Goal: Entertainment & Leisure: Consume media (video, audio)

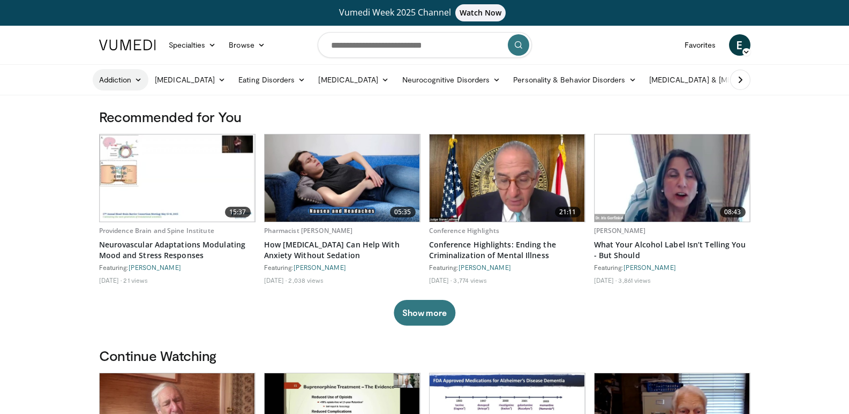
click at [126, 79] on link "Addiction" at bounding box center [121, 79] width 56 height 21
click at [132, 121] on link "Opiate Use Disorder" at bounding box center [156, 122] width 127 height 17
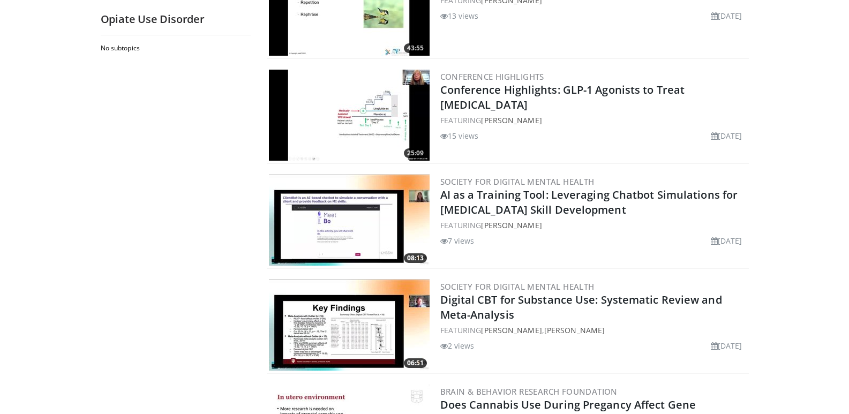
scroll to position [1392, 0]
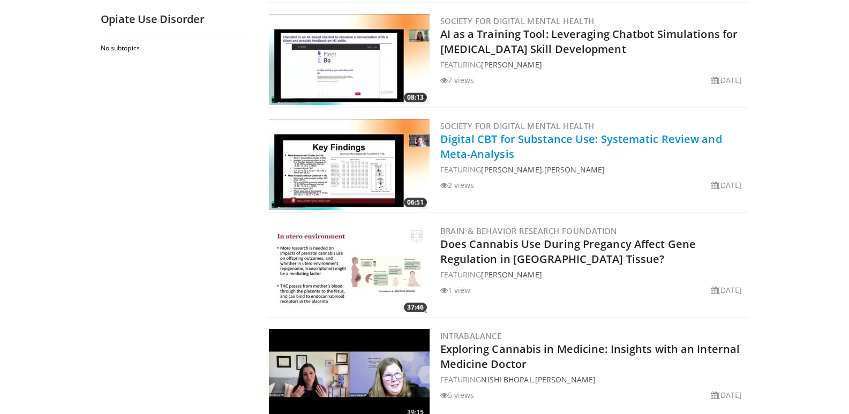
click at [502, 136] on link "Digital CBT for Substance Use: Systematic Review and Meta-Analysis" at bounding box center [581, 146] width 282 height 29
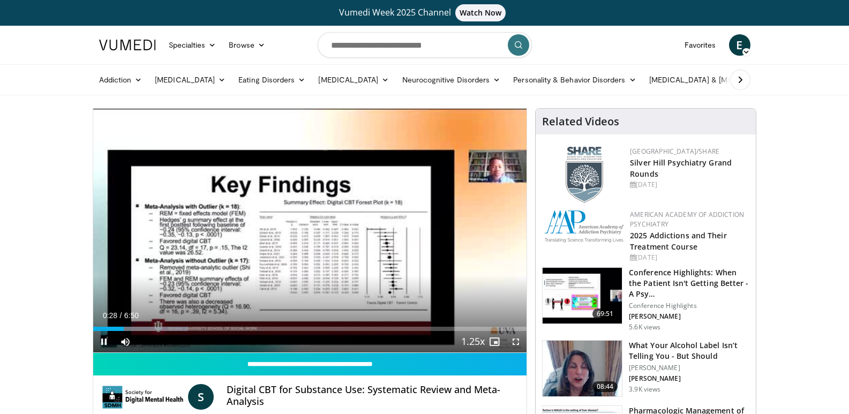
scroll to position [54, 0]
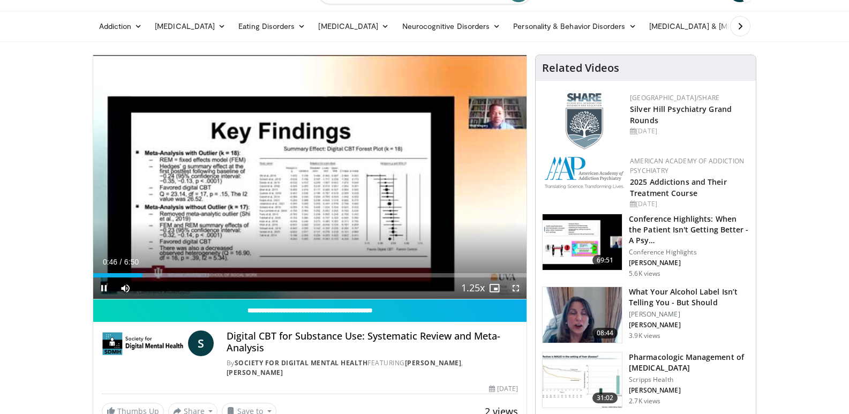
click at [514, 287] on span "Video Player" at bounding box center [515, 287] width 21 height 21
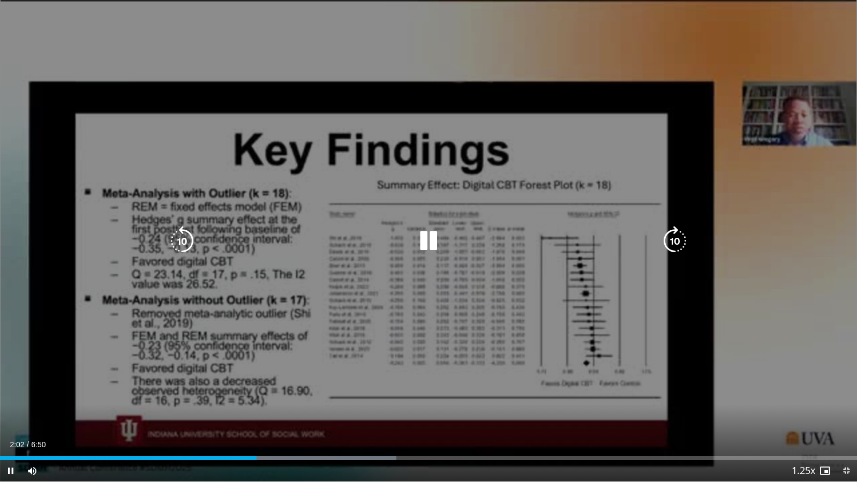
click at [269, 413] on video-js "**********" at bounding box center [428, 241] width 857 height 482
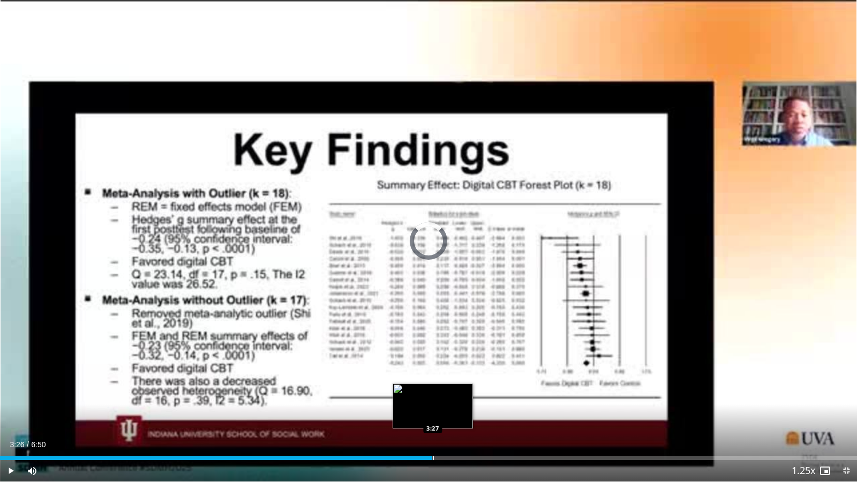
click at [432, 413] on div "Loaded : 48.69% 3:26 3:27" at bounding box center [428, 458] width 857 height 4
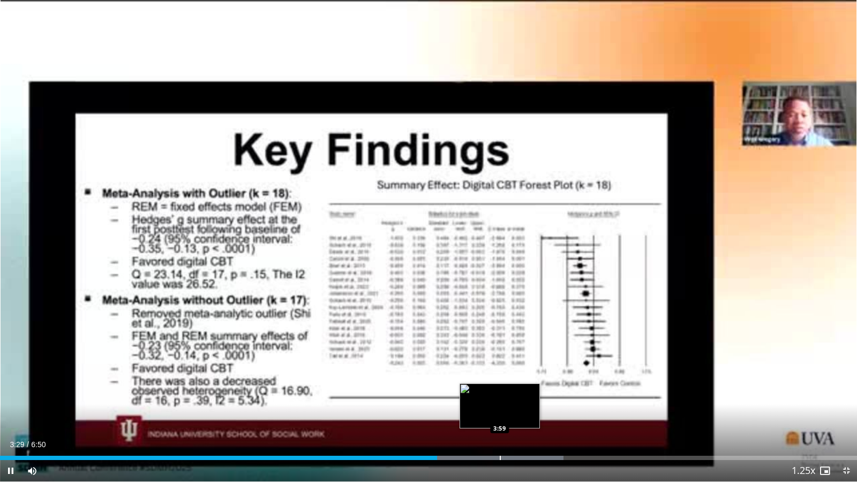
click at [500, 413] on div "Progress Bar" at bounding box center [500, 458] width 1 height 4
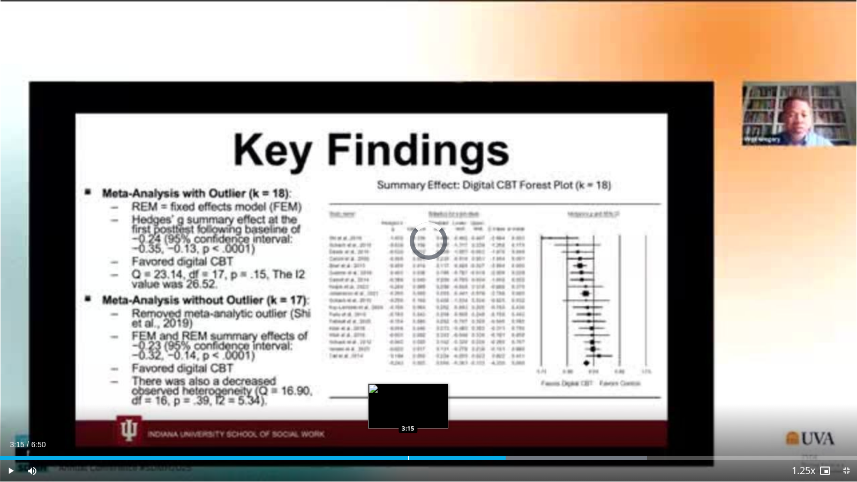
click at [408, 413] on div "3:15" at bounding box center [253, 458] width 506 height 4
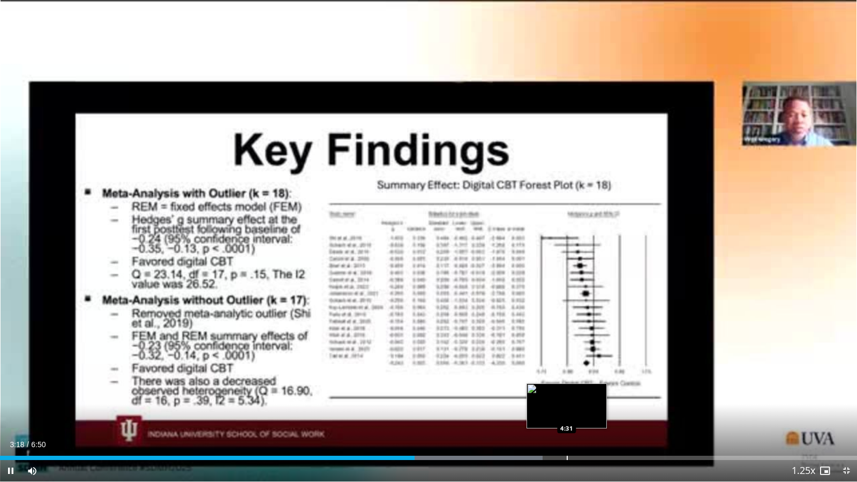
click at [568, 413] on div "Loaded : 63.30% 3:18 4:31" at bounding box center [428, 458] width 857 height 4
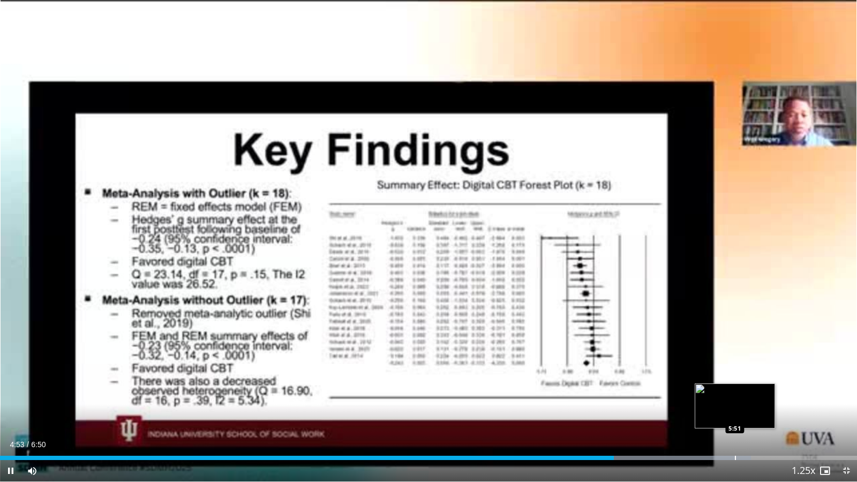
click at [735, 413] on div "Progress Bar" at bounding box center [735, 458] width 1 height 4
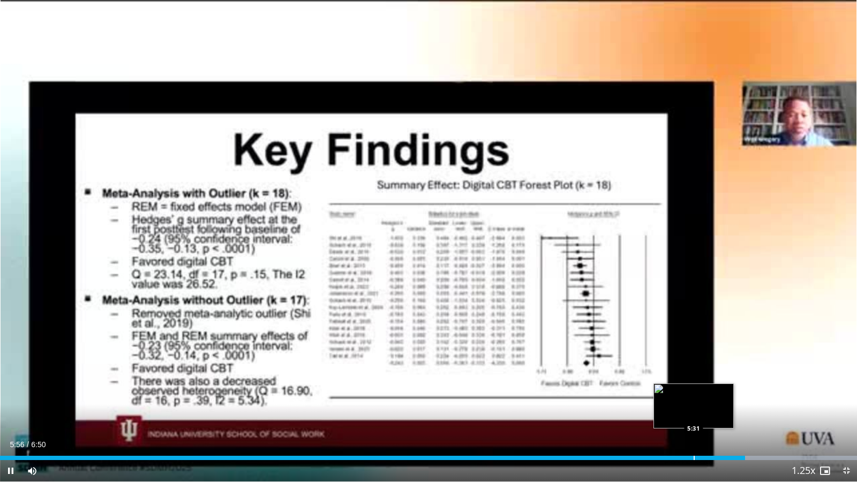
click at [692, 413] on div "Loaded : 100.00% 5:56 5:31" at bounding box center [428, 458] width 857 height 4
click at [660, 413] on div "Progress Bar" at bounding box center [660, 458] width 1 height 4
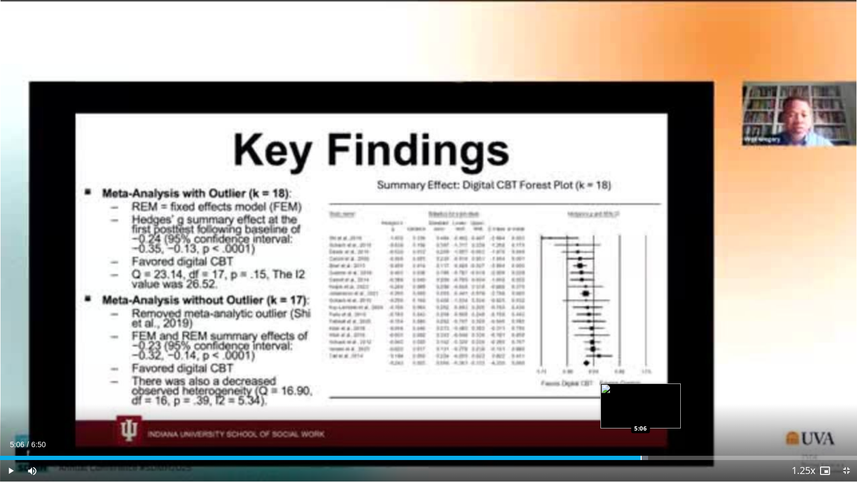
click at [641, 413] on div "Progress Bar" at bounding box center [641, 458] width 1 height 4
click at [657, 413] on div "Progress Bar" at bounding box center [657, 458] width 1 height 4
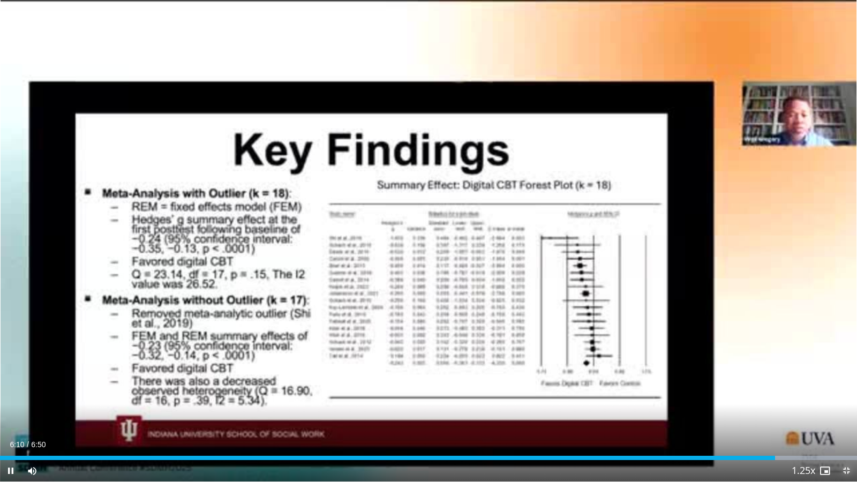
click at [848, 413] on span "Video Player" at bounding box center [845, 470] width 21 height 21
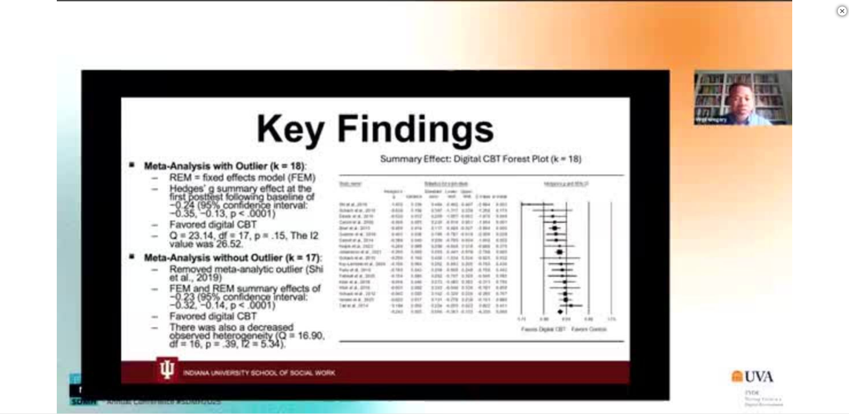
scroll to position [696, 0]
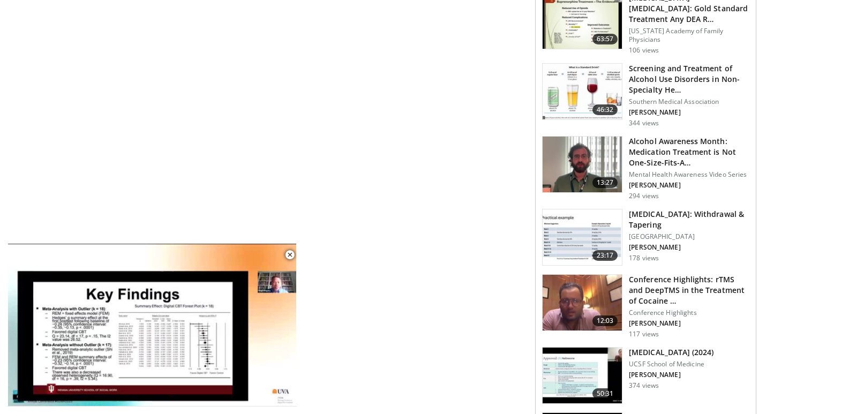
click at [675, 209] on h3 "[MEDICAL_DATA]: Withdrawal & Tapering" at bounding box center [689, 219] width 120 height 21
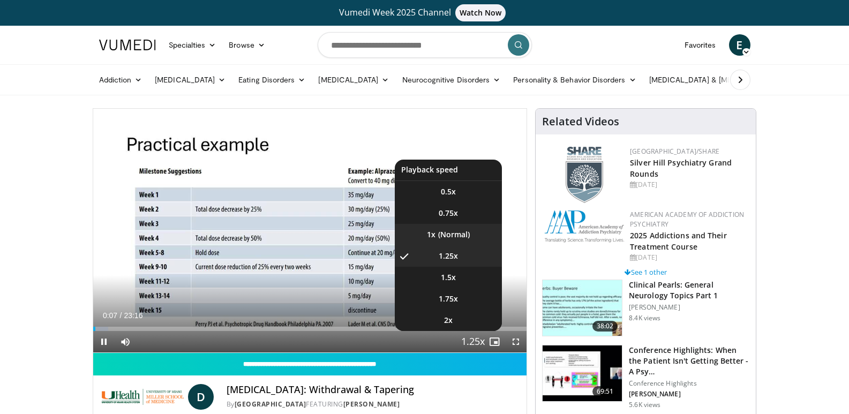
click at [469, 234] on li "1x" at bounding box center [448, 234] width 107 height 21
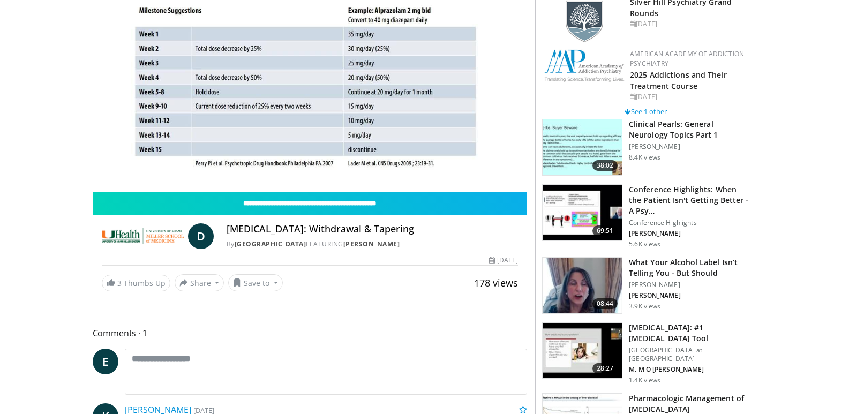
scroll to position [107, 0]
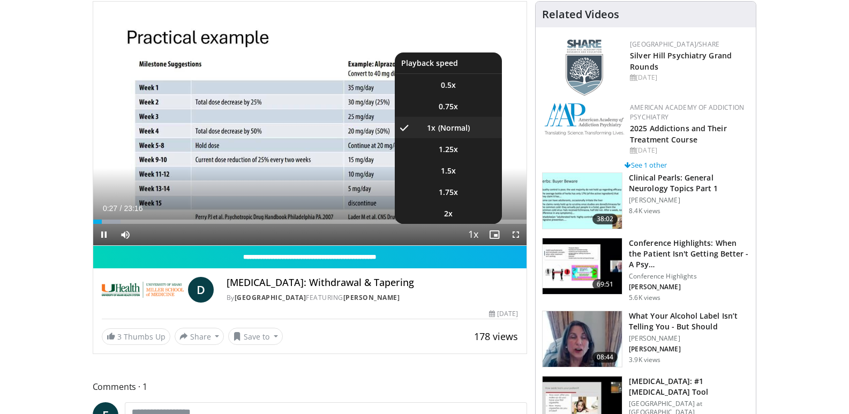
click at [471, 228] on span "Video Player" at bounding box center [472, 234] width 15 height 21
click at [464, 153] on li "1.25x" at bounding box center [448, 148] width 107 height 21
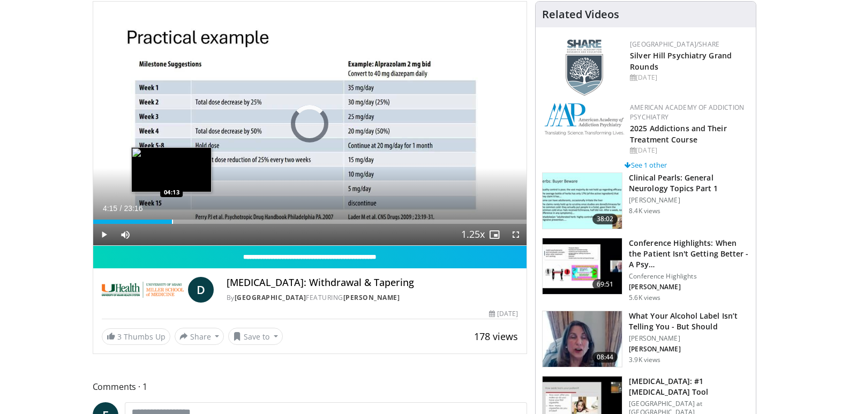
click at [172, 221] on div "Progress Bar" at bounding box center [172, 222] width 1 height 4
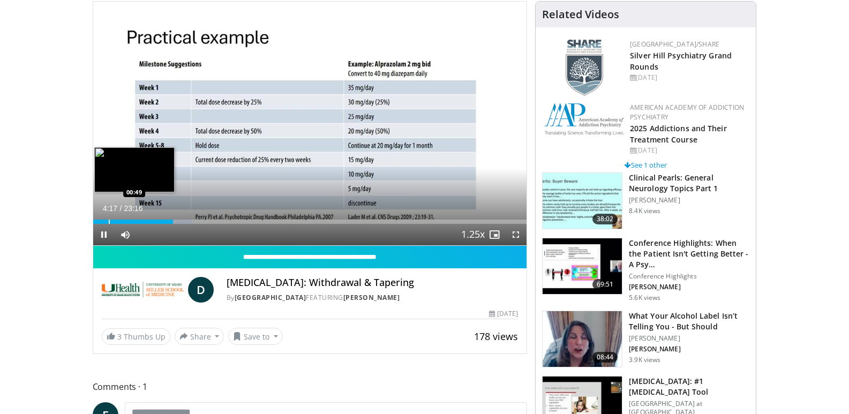
click at [107, 220] on div "04:17" at bounding box center [133, 222] width 80 height 4
click at [117, 218] on div "Loaded : 7.82% 01:17 01:17" at bounding box center [310, 219] width 434 height 10
click at [130, 222] on div "Progress Bar" at bounding box center [130, 222] width 1 height 4
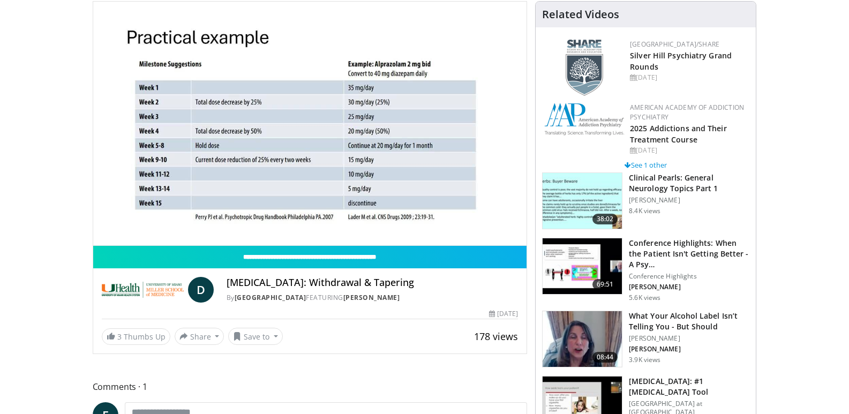
click at [146, 223] on div "10 seconds Tap to unmute" at bounding box center [310, 124] width 434 height 244
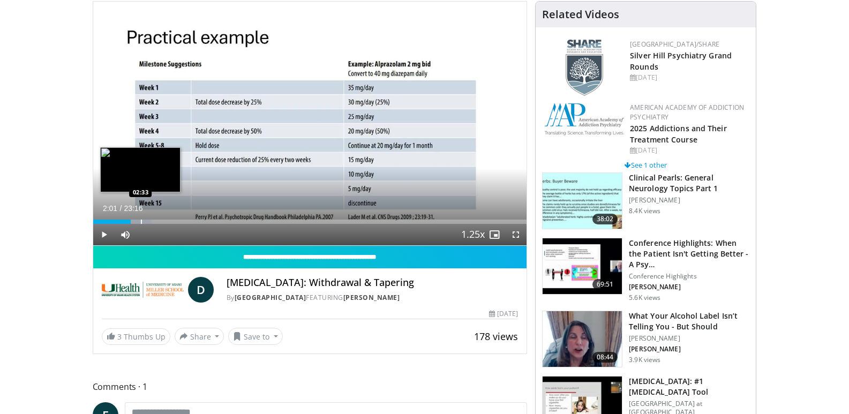
click at [140, 219] on div "Loaded : 13.50% 02:01 02:33" at bounding box center [310, 219] width 434 height 10
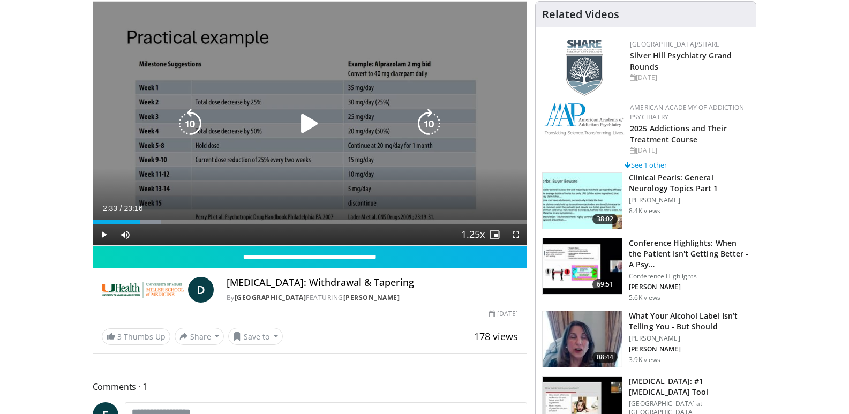
drag, startPoint x: 311, startPoint y: 117, endPoint x: 314, endPoint y: 125, distance: 8.0
click at [312, 117] on icon "Video Player" at bounding box center [310, 124] width 30 height 30
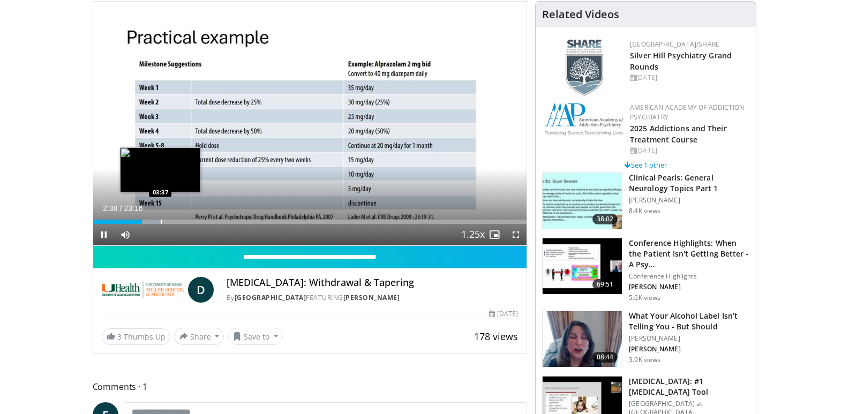
click at [161, 222] on div "Progress Bar" at bounding box center [161, 222] width 1 height 4
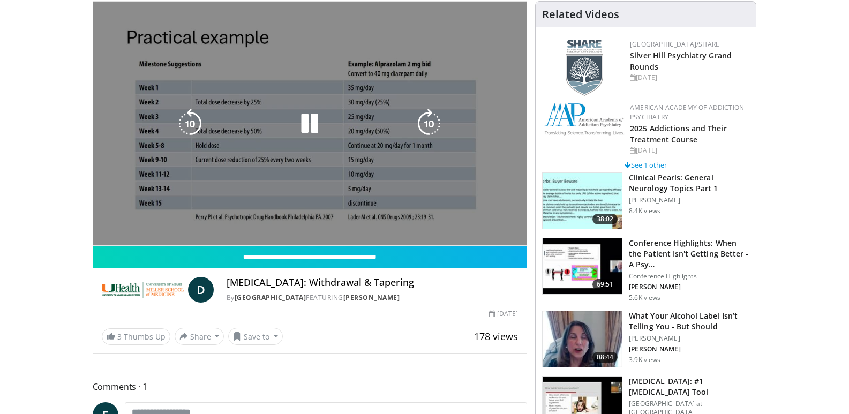
click at [174, 221] on video-js "**********" at bounding box center [310, 124] width 434 height 244
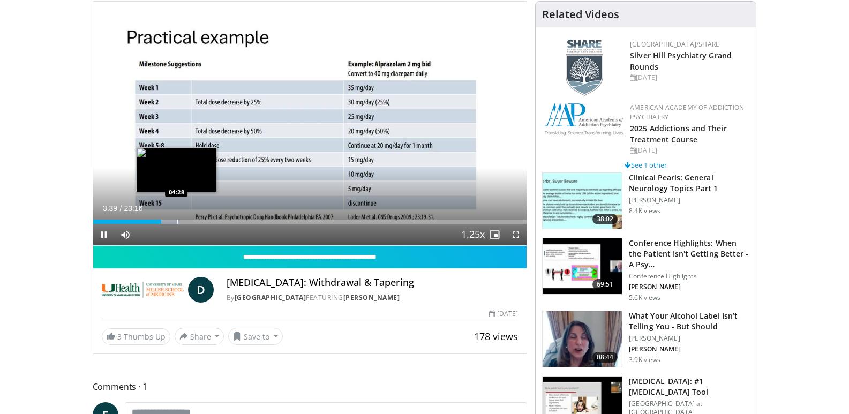
click at [177, 220] on div "Progress Bar" at bounding box center [177, 222] width 1 height 4
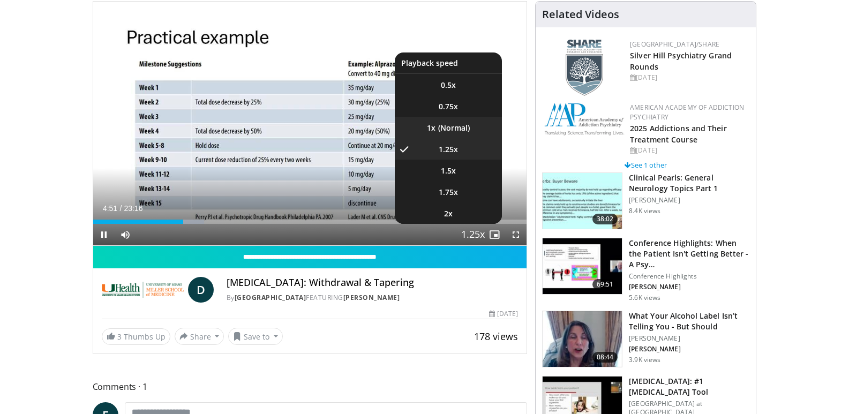
click at [446, 126] on li "1x" at bounding box center [448, 127] width 107 height 21
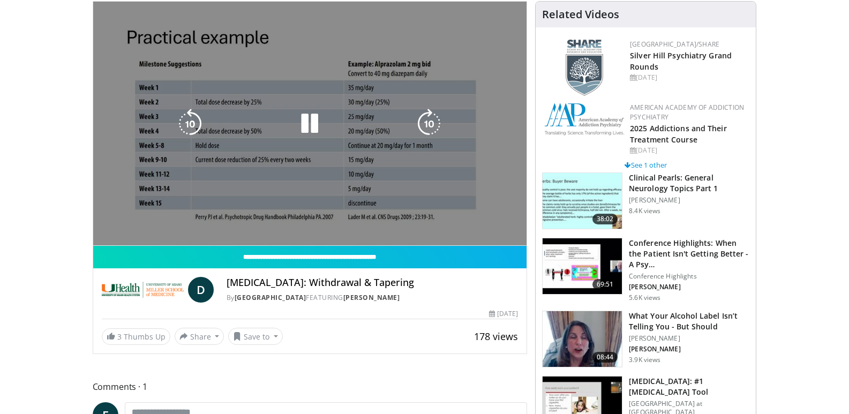
click at [463, 149] on div "10 seconds Tap to unmute" at bounding box center [310, 124] width 434 height 244
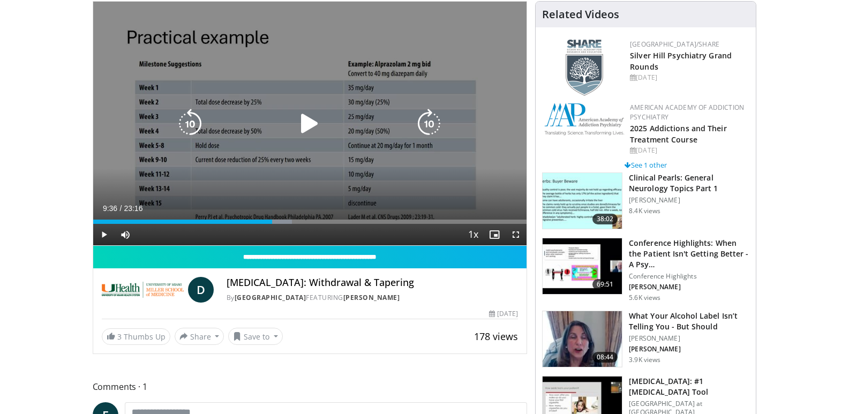
click at [317, 124] on icon "Video Player" at bounding box center [310, 124] width 30 height 30
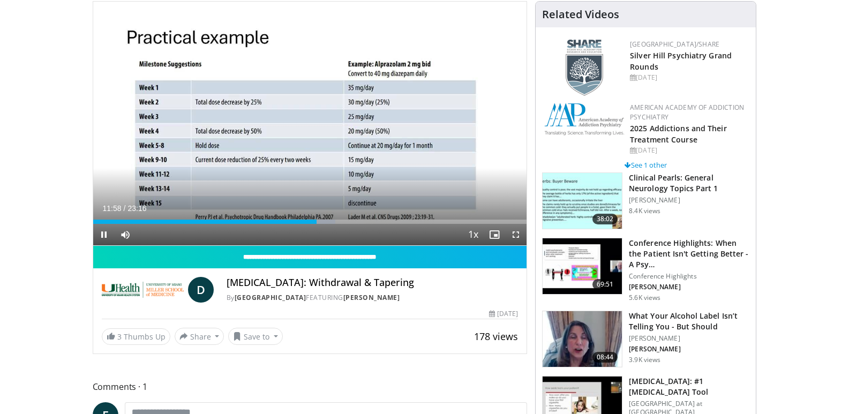
click at [305, 224] on div "Current Time 11:58 / Duration 23:16 Pause Skip Backward Skip Forward Mute Loade…" at bounding box center [310, 234] width 434 height 21
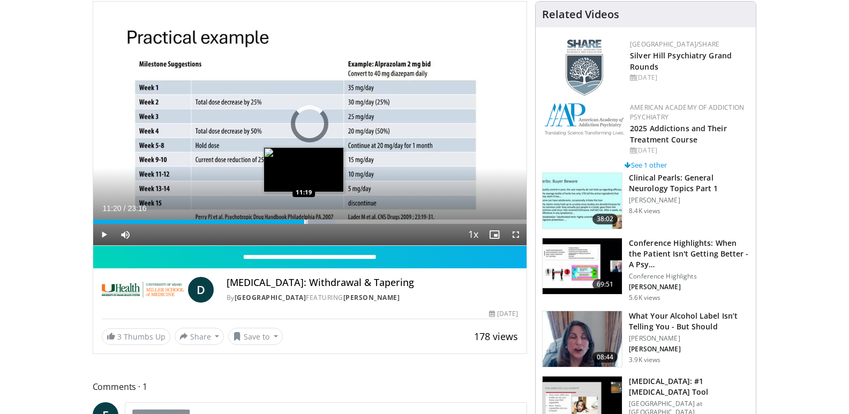
click at [304, 220] on div "Progress Bar" at bounding box center [304, 222] width 1 height 4
click at [294, 218] on div "Loaded : 53.30% 11:22 10:48" at bounding box center [310, 219] width 434 height 10
click at [284, 220] on div "Progress Bar" at bounding box center [284, 222] width 1 height 4
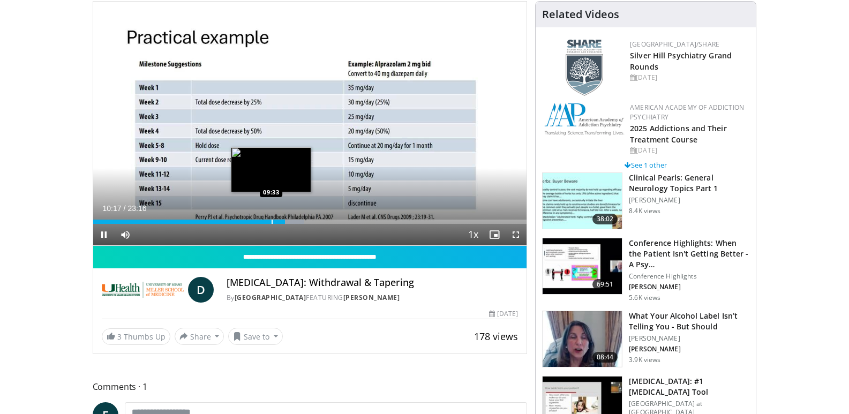
click at [272, 220] on div "Progress Bar" at bounding box center [272, 222] width 1 height 4
click at [261, 219] on div "Loaded : 39.08% 09:32 09:04" at bounding box center [310, 219] width 434 height 10
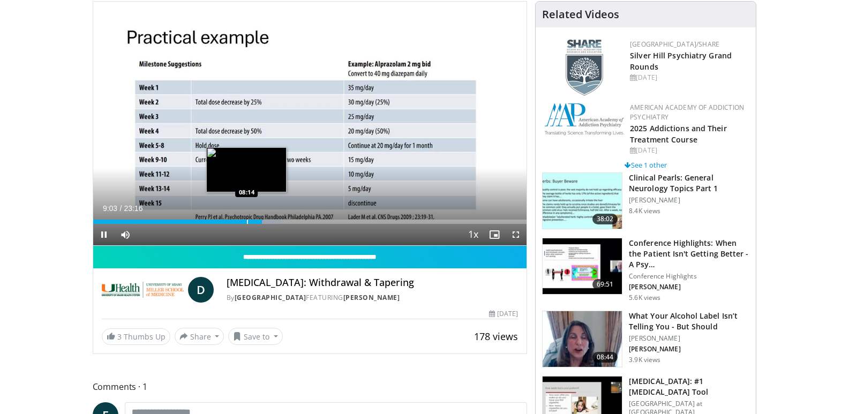
click at [247, 220] on div "Progress Bar" at bounding box center [247, 222] width 1 height 4
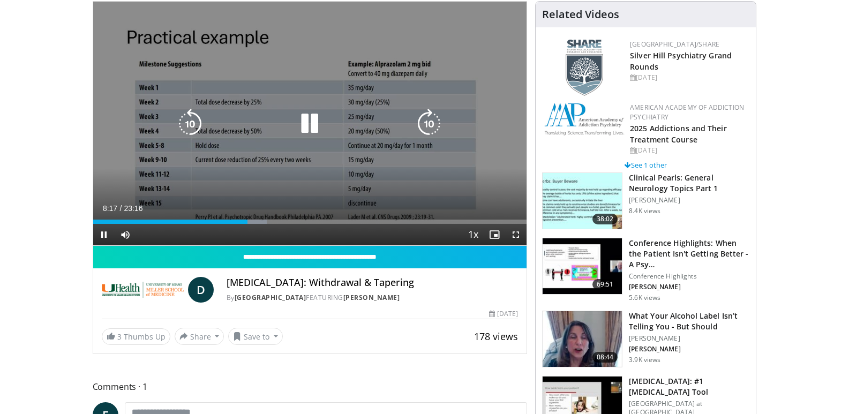
click at [314, 119] on icon "Video Player" at bounding box center [310, 124] width 30 height 30
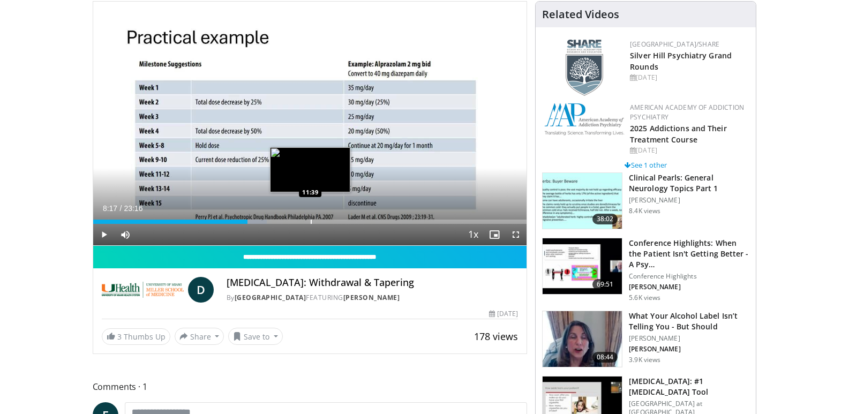
click at [310, 221] on div "Loaded : 40.11% 08:17 11:39" at bounding box center [310, 222] width 434 height 4
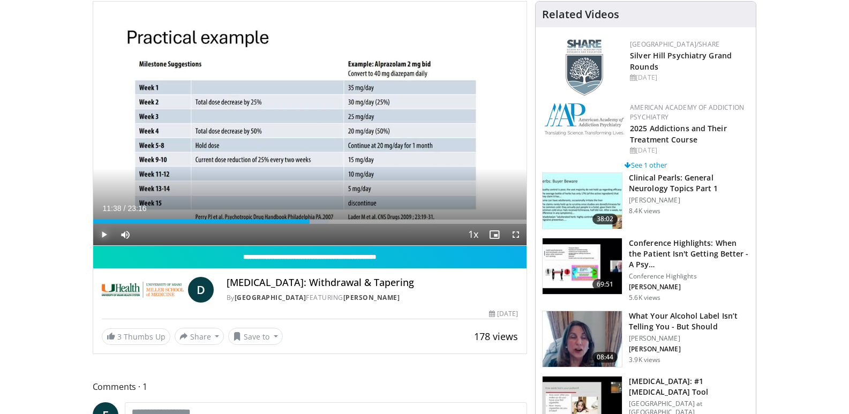
click at [102, 233] on span "Video Player" at bounding box center [103, 234] width 21 height 21
